Goal: Navigation & Orientation: Find specific page/section

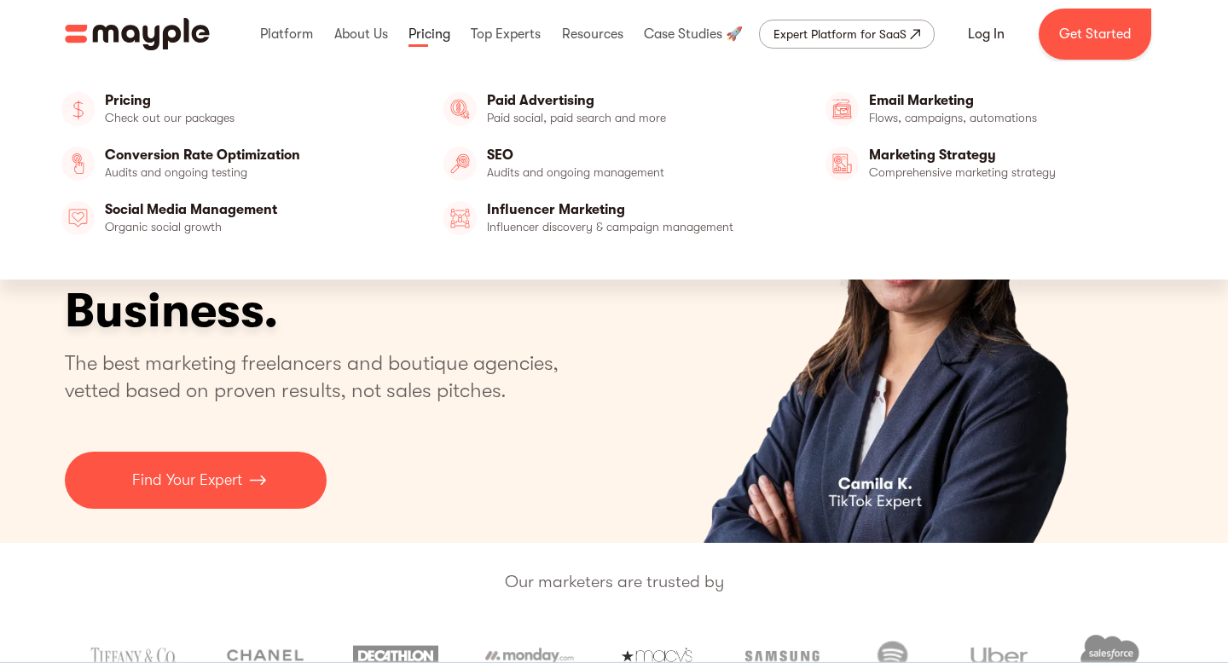
click at [441, 41] on link at bounding box center [429, 34] width 50 height 55
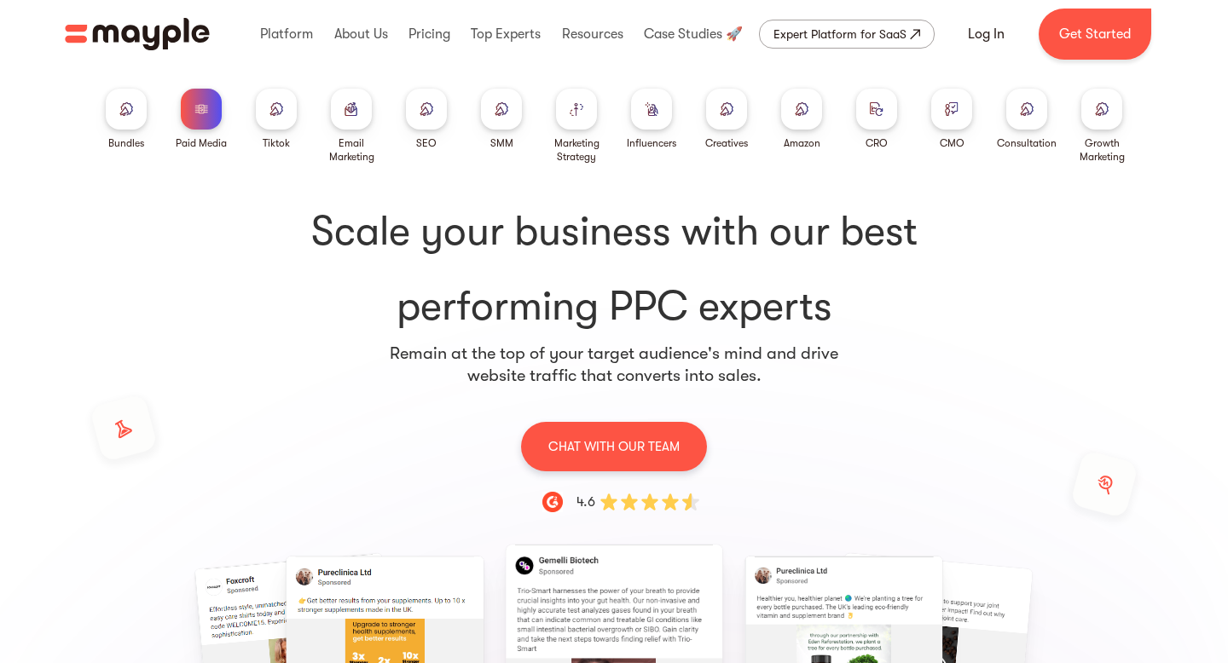
click at [1111, 119] on div at bounding box center [1101, 109] width 41 height 41
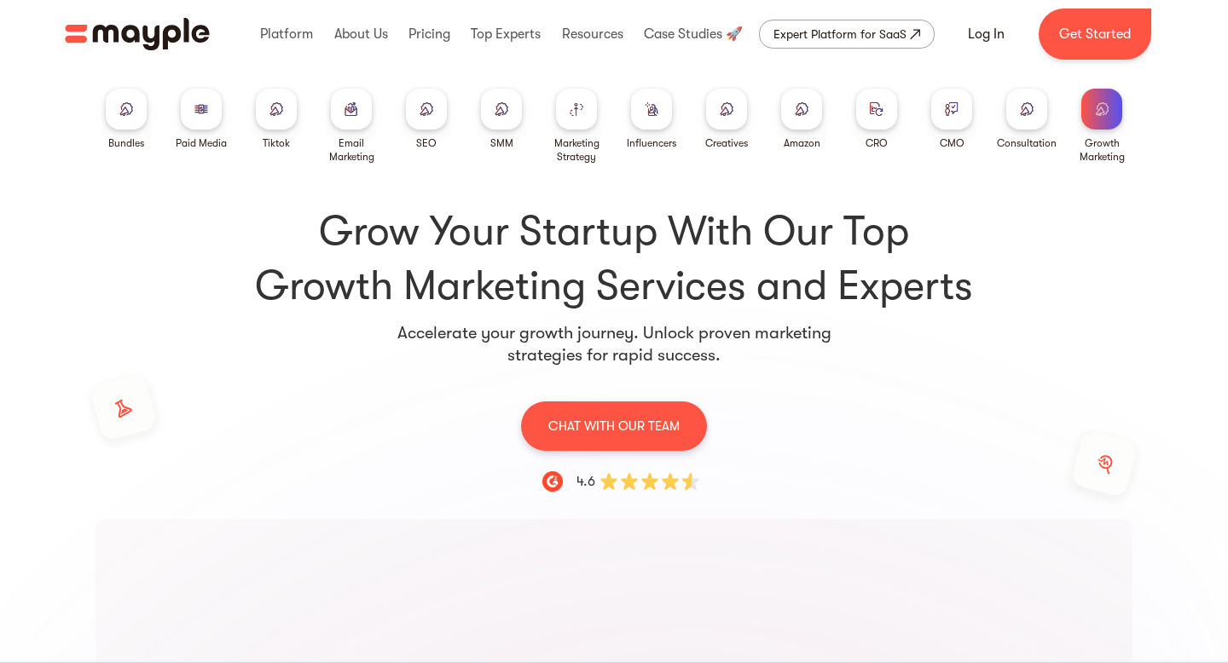
click at [1096, 120] on div at bounding box center [1101, 109] width 41 height 41
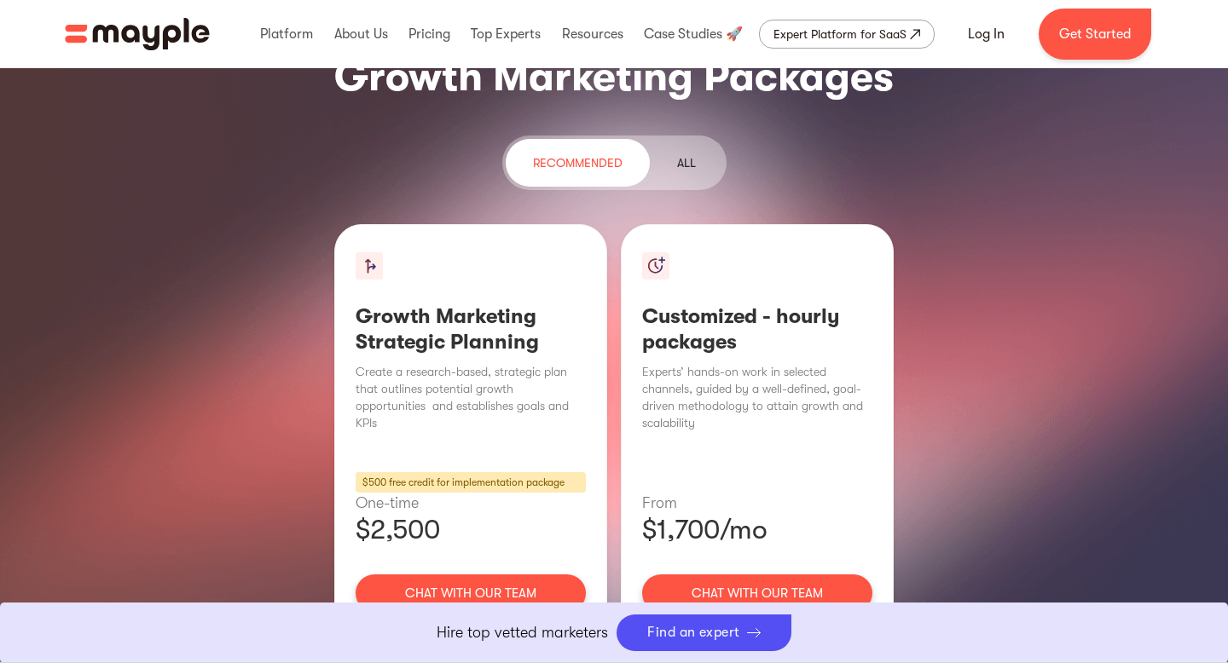
scroll to position [2126, 0]
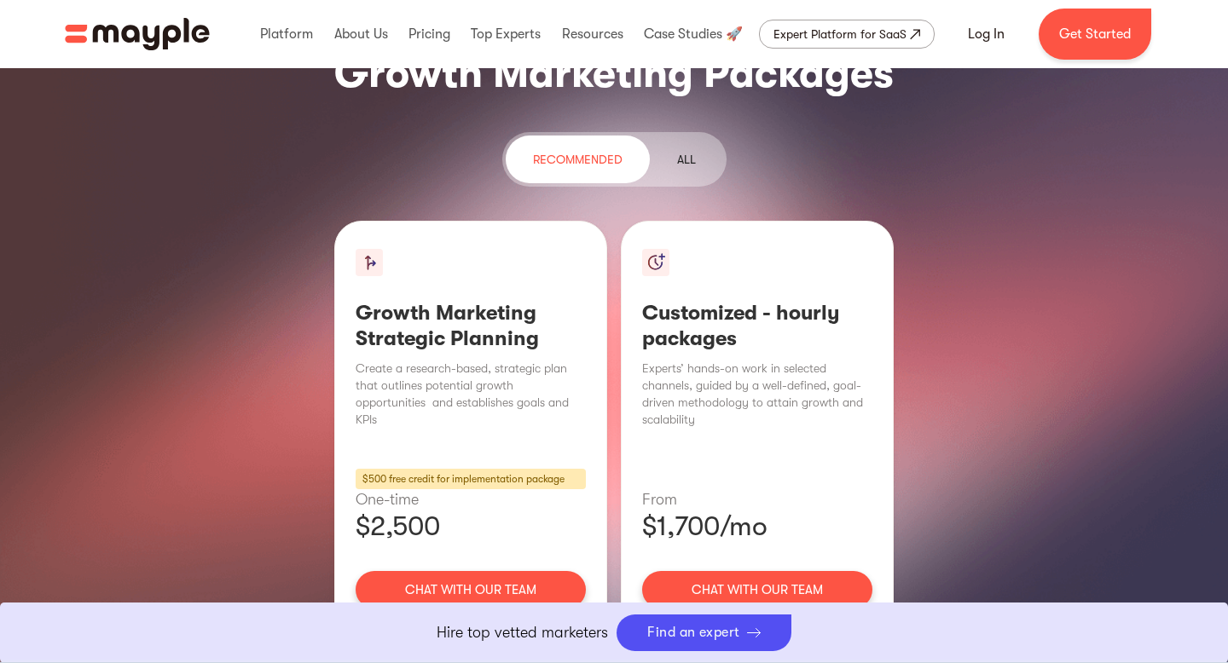
click at [786, 622] on div "Learn More" at bounding box center [757, 640] width 230 height 36
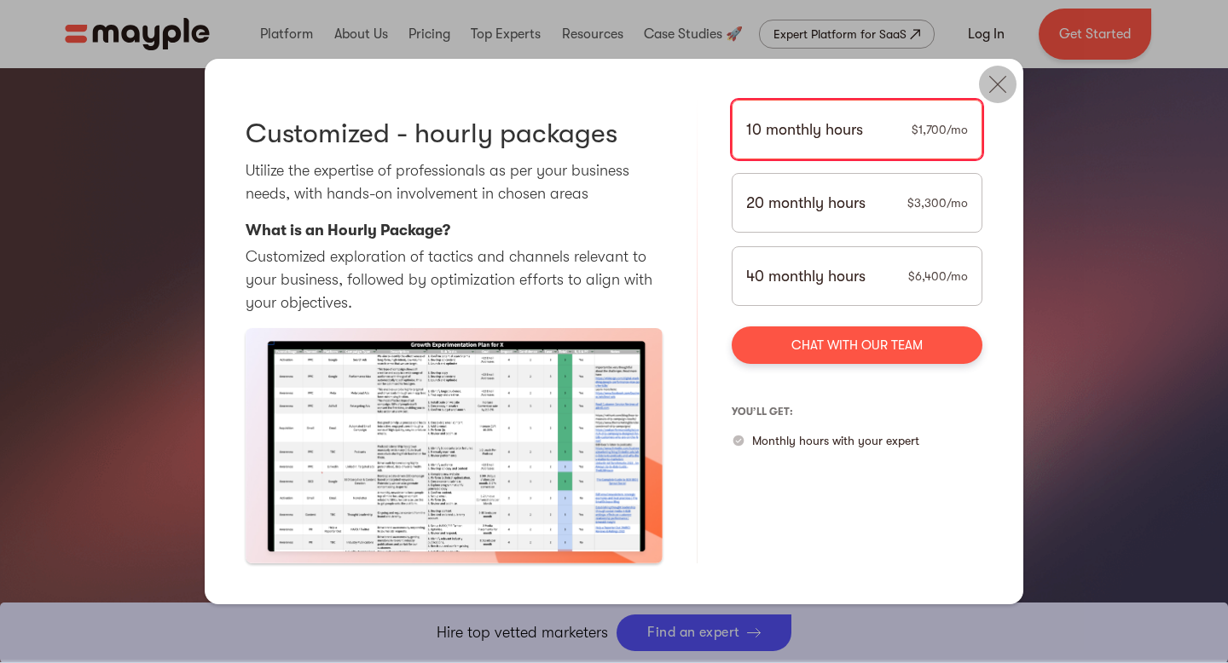
click at [987, 90] on img at bounding box center [998, 85] width 38 height 38
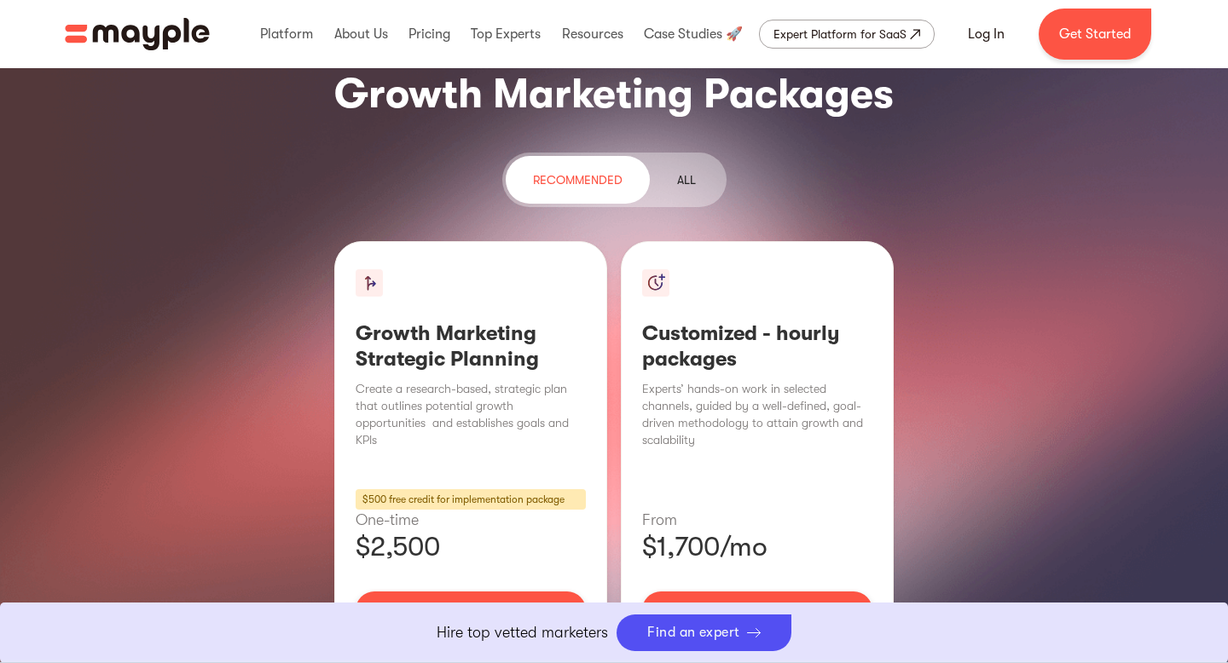
scroll to position [2108, 0]
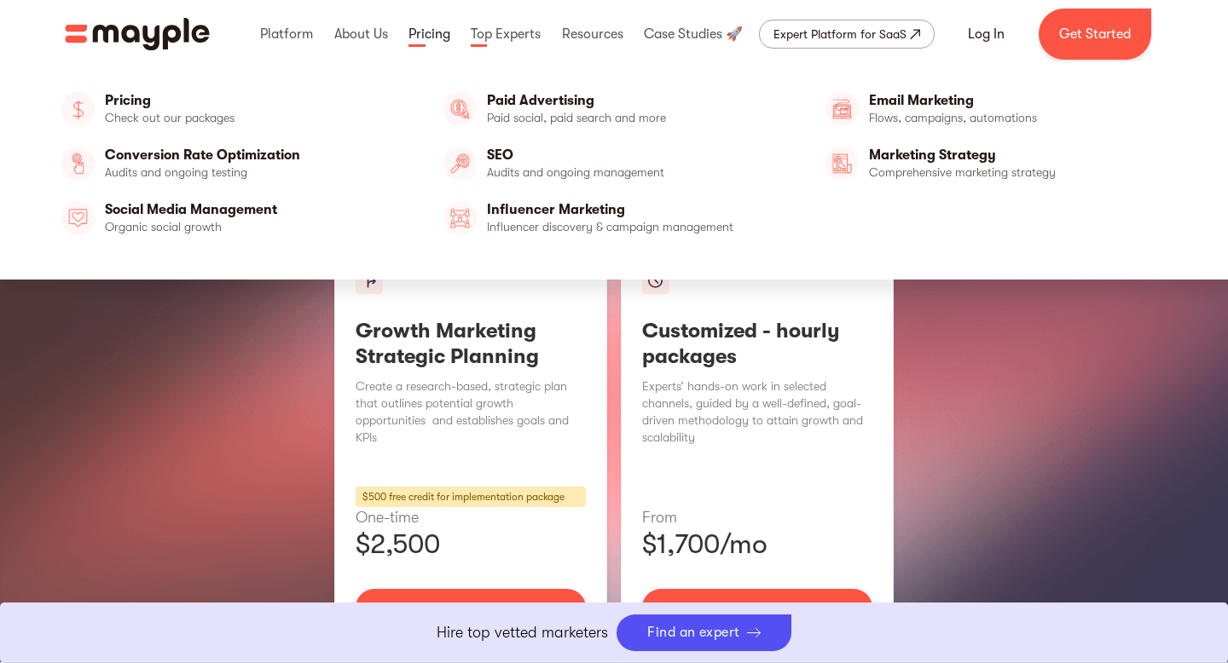
click at [441, 29] on link at bounding box center [429, 34] width 50 height 55
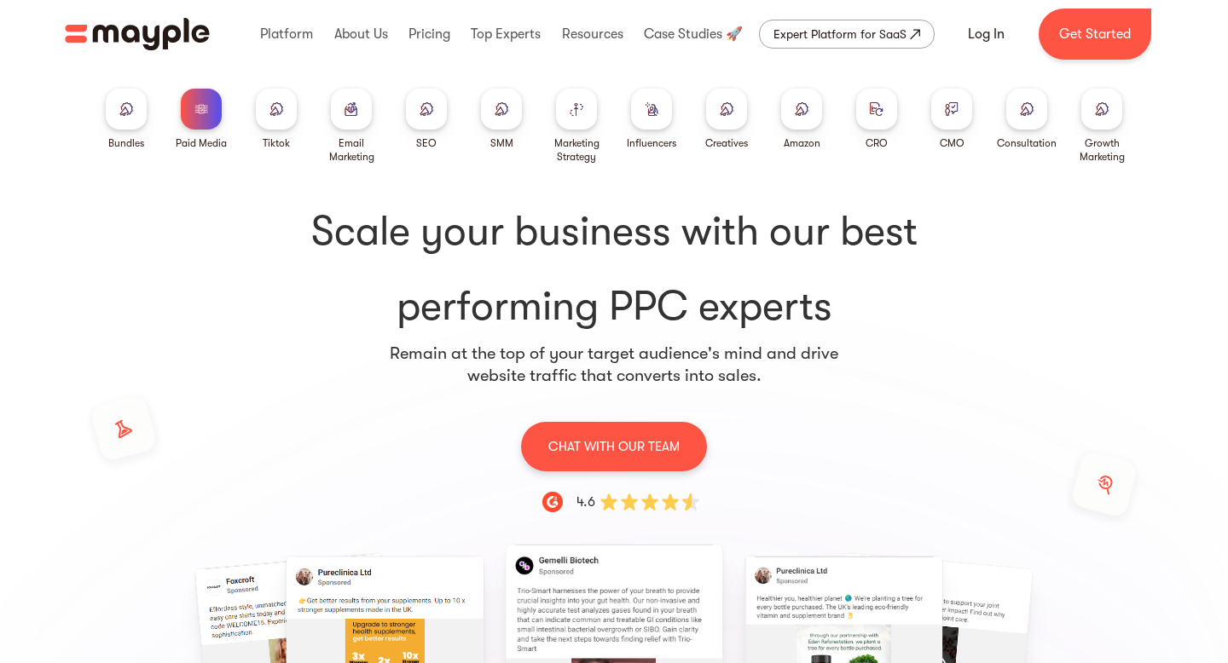
click at [1102, 127] on div at bounding box center [1101, 109] width 41 height 41
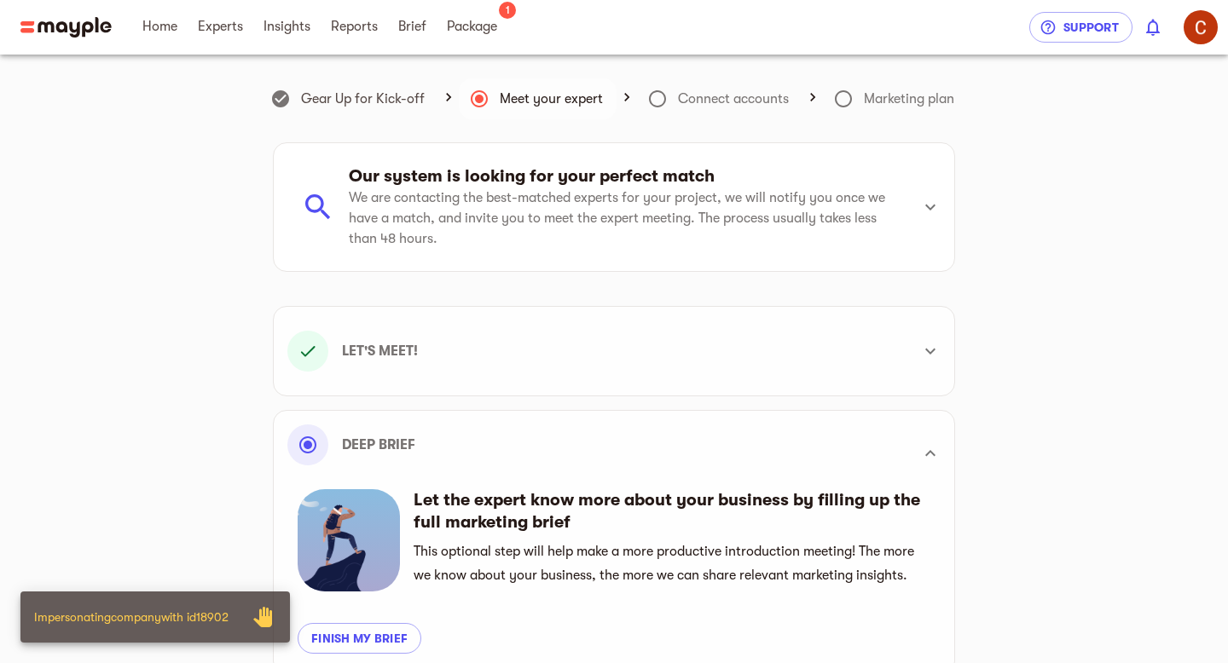
scroll to position [409, 0]
click at [425, 21] on span "Brief" at bounding box center [412, 26] width 28 height 20
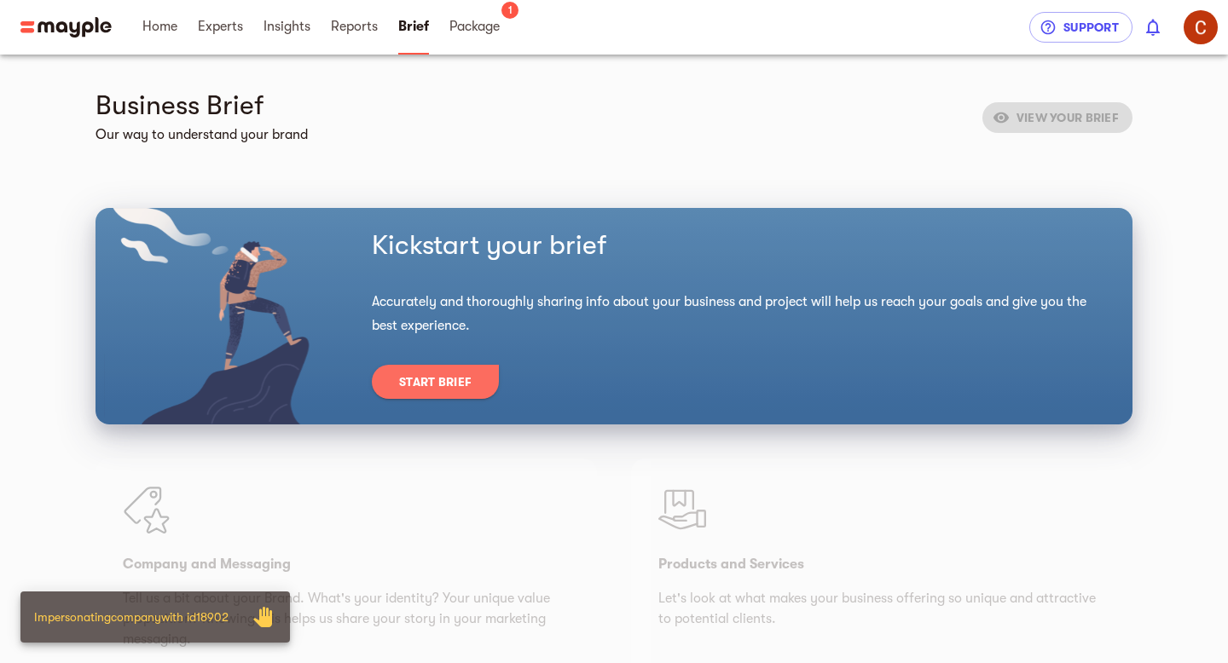
drag, startPoint x: 477, startPoint y: 393, endPoint x: 741, endPoint y: 310, distance: 276.1
click at [737, 315] on div "Kickstart your brief Accurately and thoroughly sharing info about your business…" at bounding box center [614, 317] width 996 height 176
click at [1060, 124] on div "VIEW YOUR BRIEF" at bounding box center [1057, 117] width 150 height 31
click at [363, 32] on span "Reports" at bounding box center [354, 26] width 47 height 20
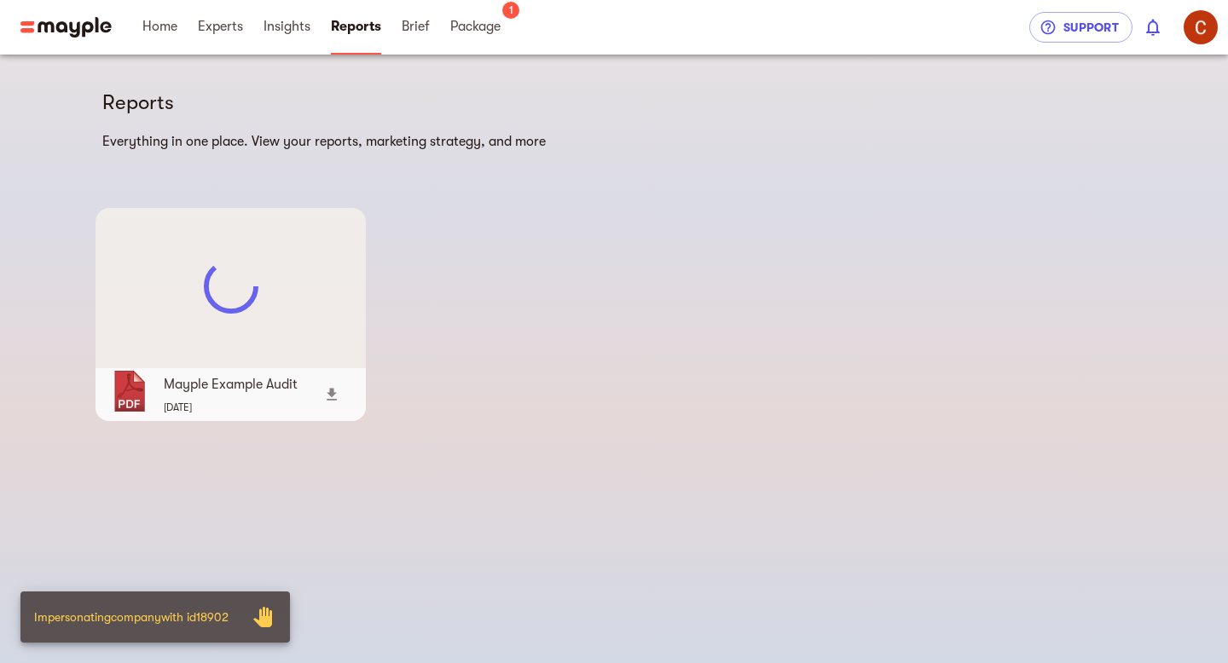
click at [402, 30] on span "Brief" at bounding box center [415, 27] width 49 height 55
click at [420, 32] on span "Brief" at bounding box center [416, 26] width 28 height 20
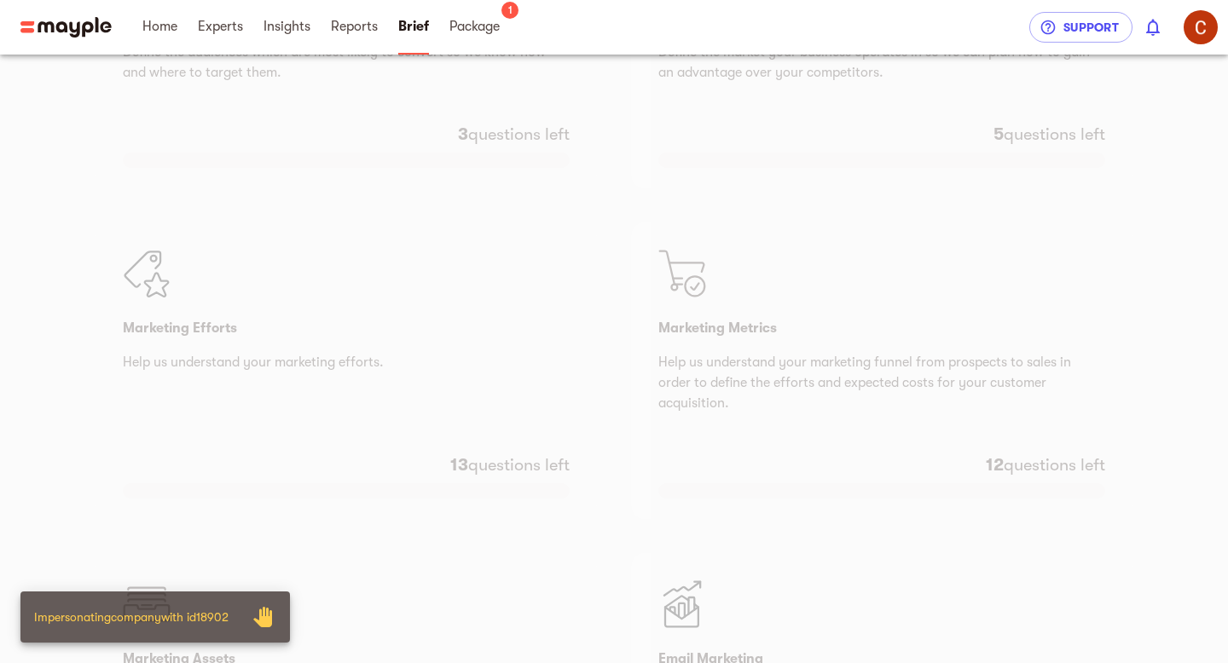
scroll to position [810, 0]
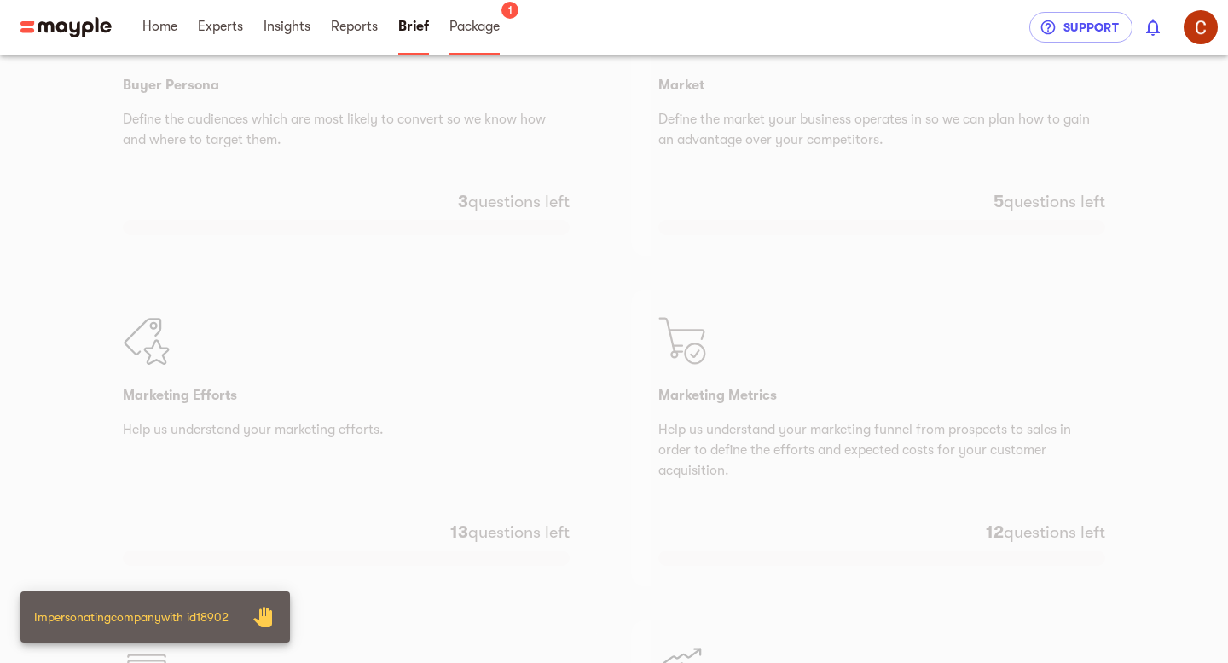
click at [477, 32] on span "Package" at bounding box center [474, 26] width 50 height 20
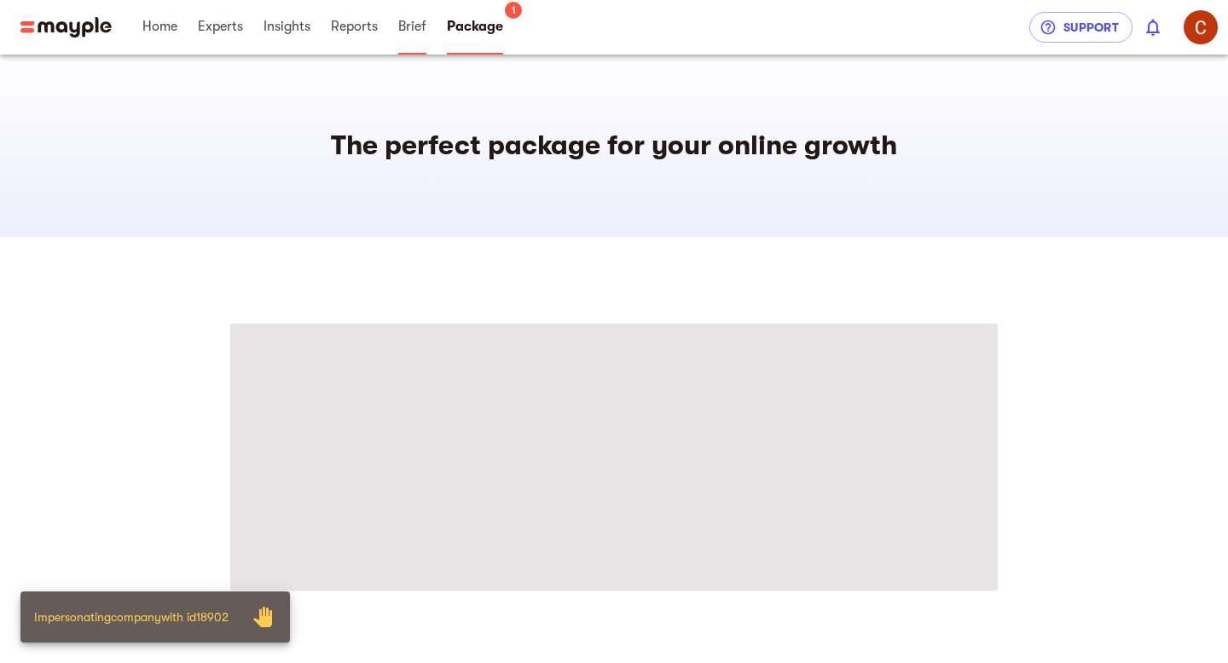
click at [421, 36] on span "Brief" at bounding box center [412, 26] width 28 height 20
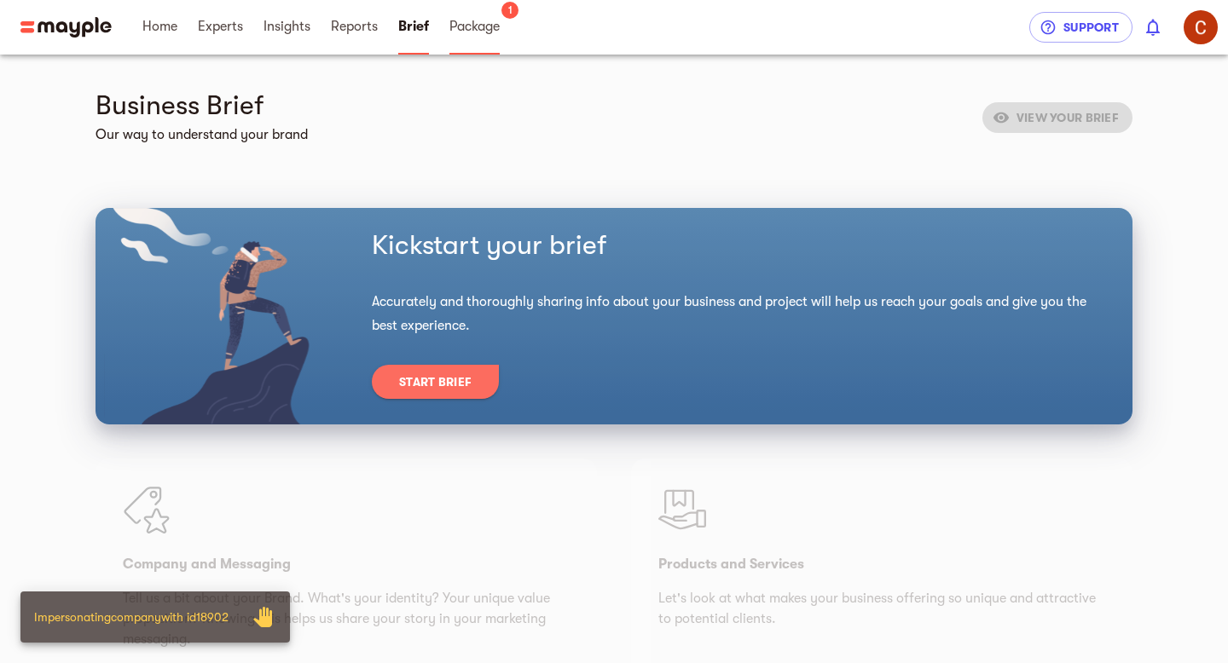
click at [480, 35] on span "Package" at bounding box center [474, 26] width 50 height 20
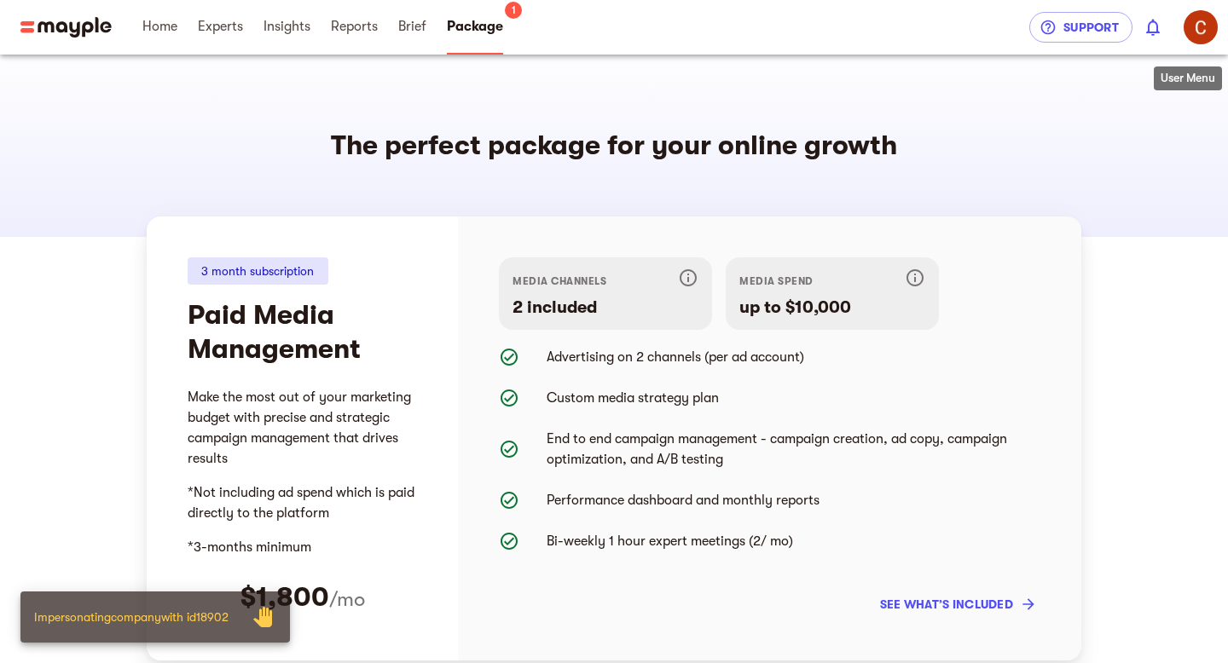
click at [1206, 36] on img "button" at bounding box center [1200, 27] width 34 height 34
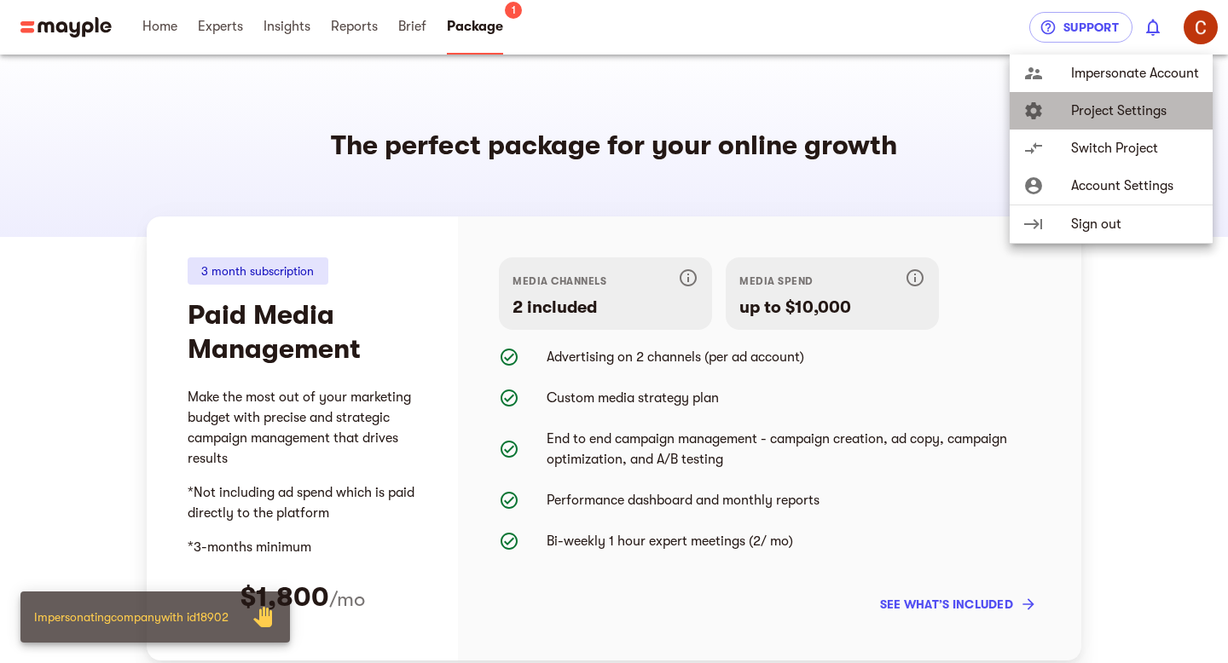
click at [1125, 108] on span "Project Settings" at bounding box center [1135, 111] width 128 height 20
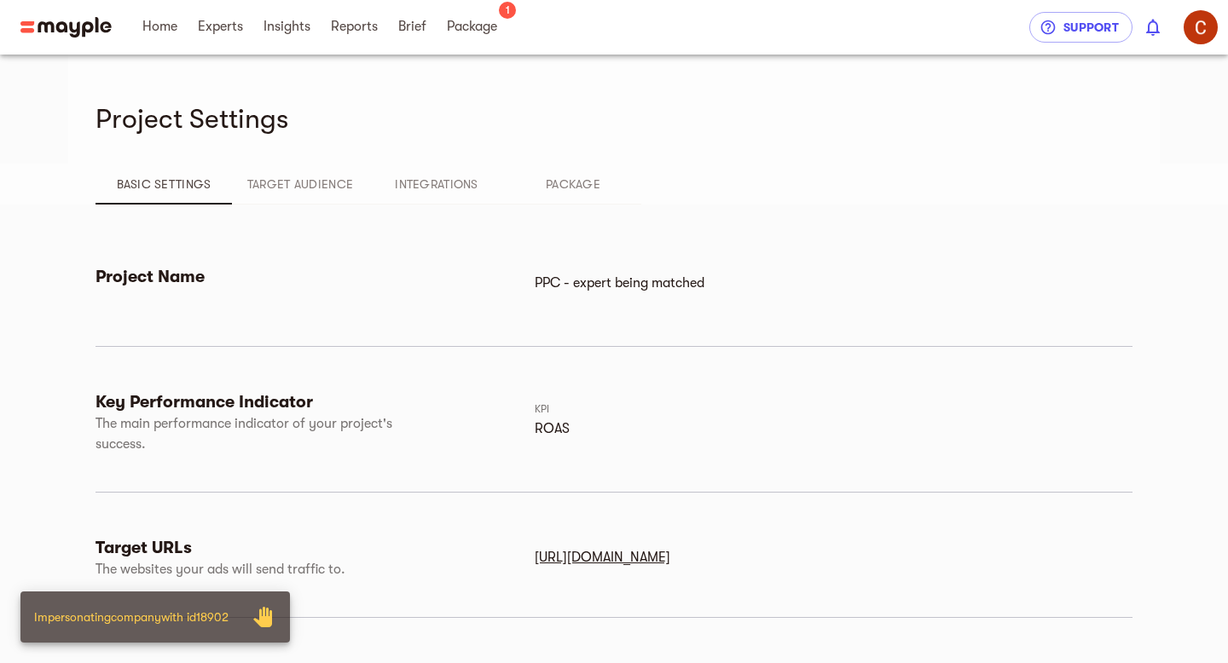
scroll to position [40, 0]
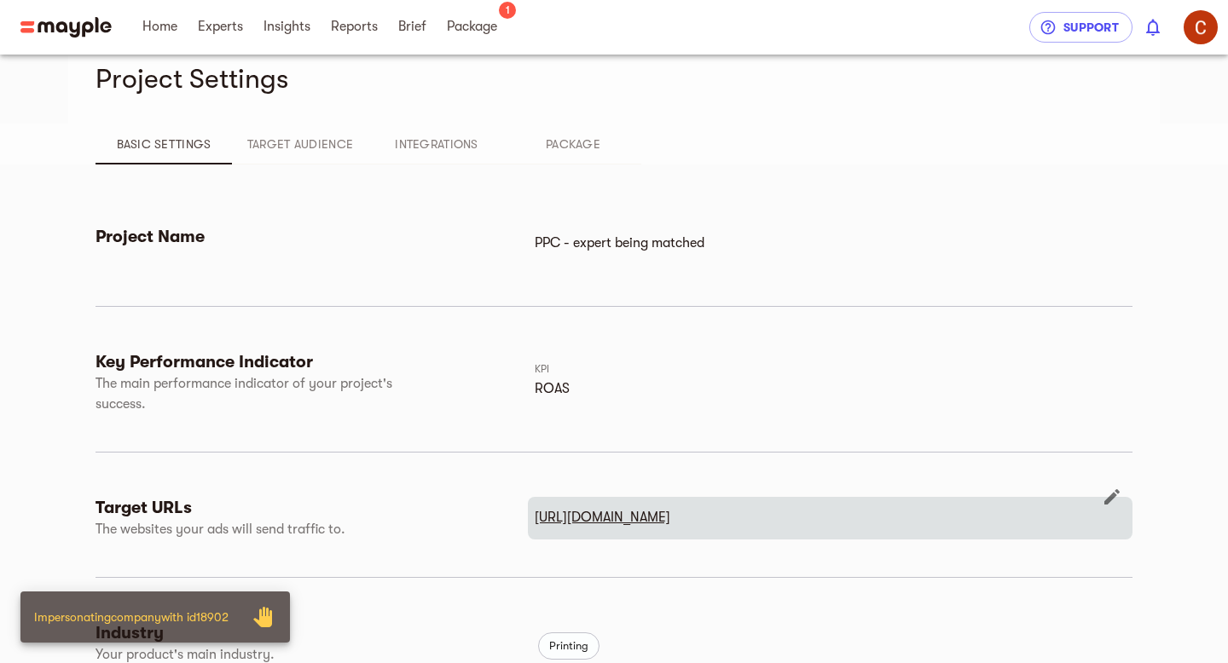
click at [592, 518] on u "https://www.thestackhouse.com" at bounding box center [603, 517] width 136 height 15
